Goal: Complete application form

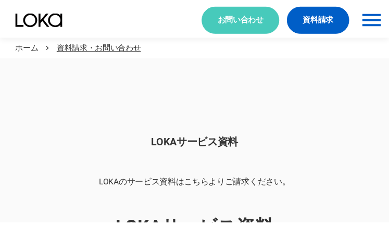
scroll to position [875, 0]
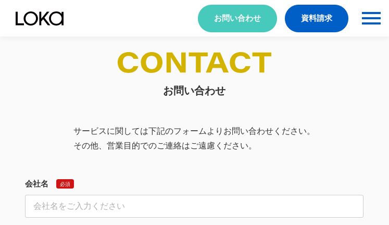
select select "その他"
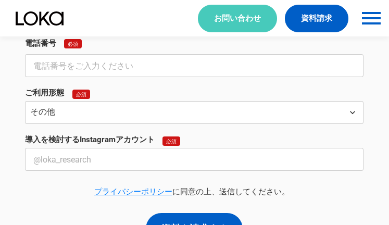
select select "その他"
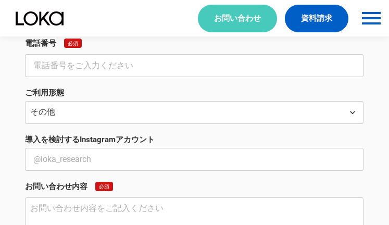
scroll to position [386, 0]
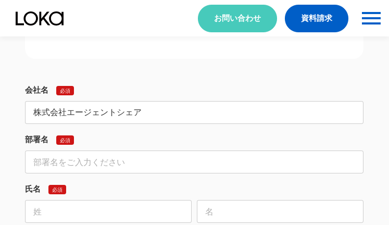
type input "株式会社エージェントシェア"
type input "営業部"
type input "[PERSON_NAME]"
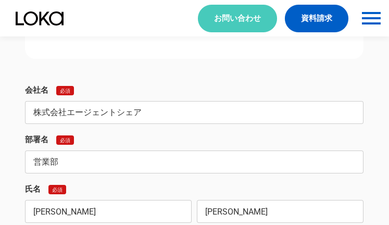
type input "[PERSON_NAME]"
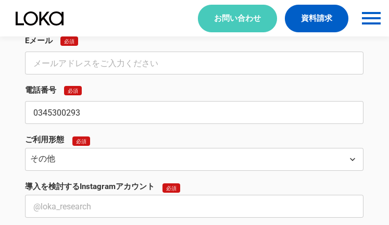
type input "0345300293"
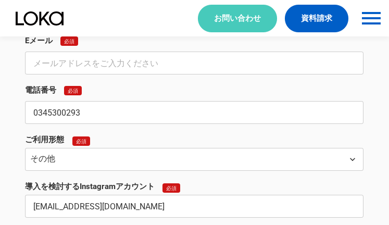
type input "[EMAIL_ADDRESS][DOMAIN_NAME]"
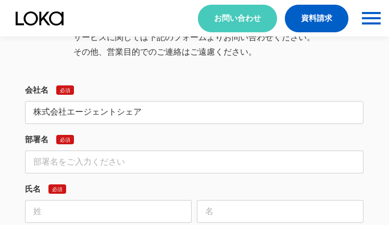
type input "株式会社エージェントシェア"
type input "営業部"
type input "[PERSON_NAME]"
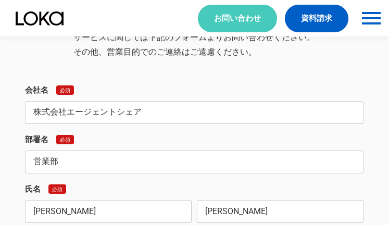
type input "[PERSON_NAME]"
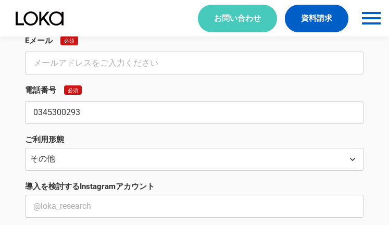
type input "0345300293"
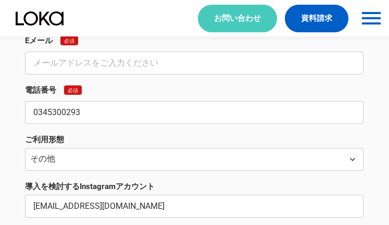
type input "[EMAIL_ADDRESS][DOMAIN_NAME]"
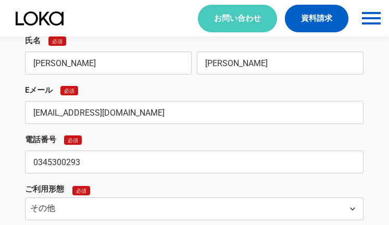
type input "[EMAIL_ADDRESS][DOMAIN_NAME]"
type textarea "loremip dolorsitametc。 (a)elitseddoeiusmodt。 inci、utla15,089etdoloremagnaaliqua…"
